Goal: Task Accomplishment & Management: Complete application form

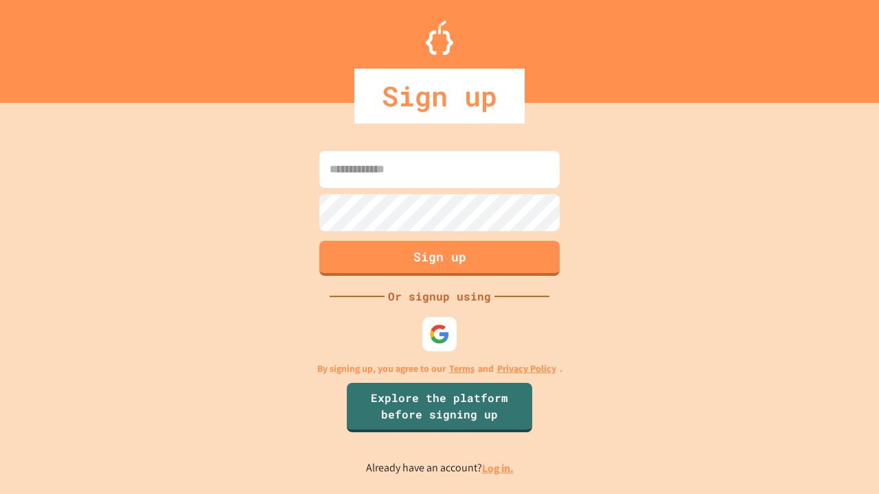
click at [498, 468] on link "Log in." at bounding box center [498, 468] width 32 height 14
